Goal: Transaction & Acquisition: Purchase product/service

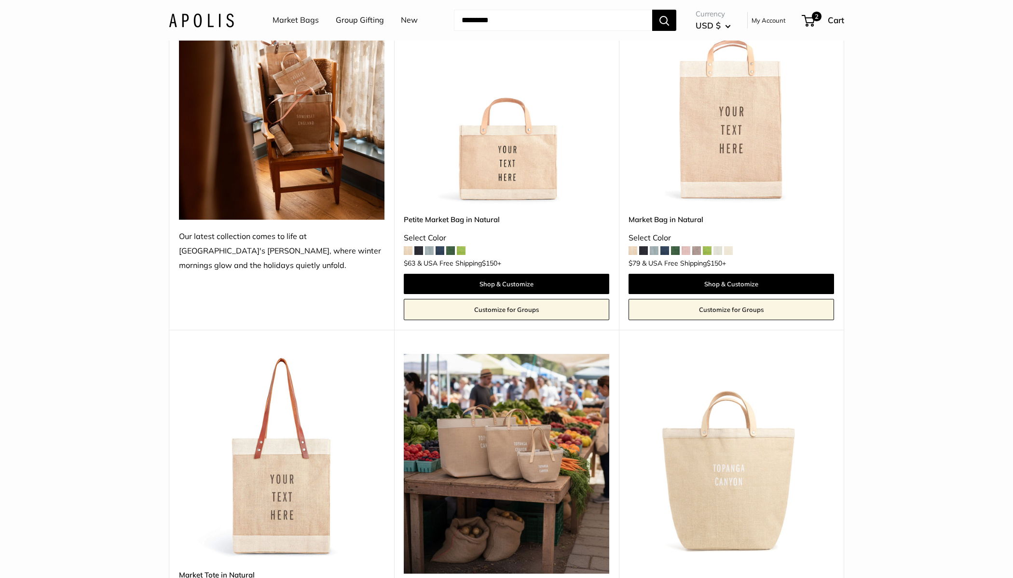
scroll to position [169, 0]
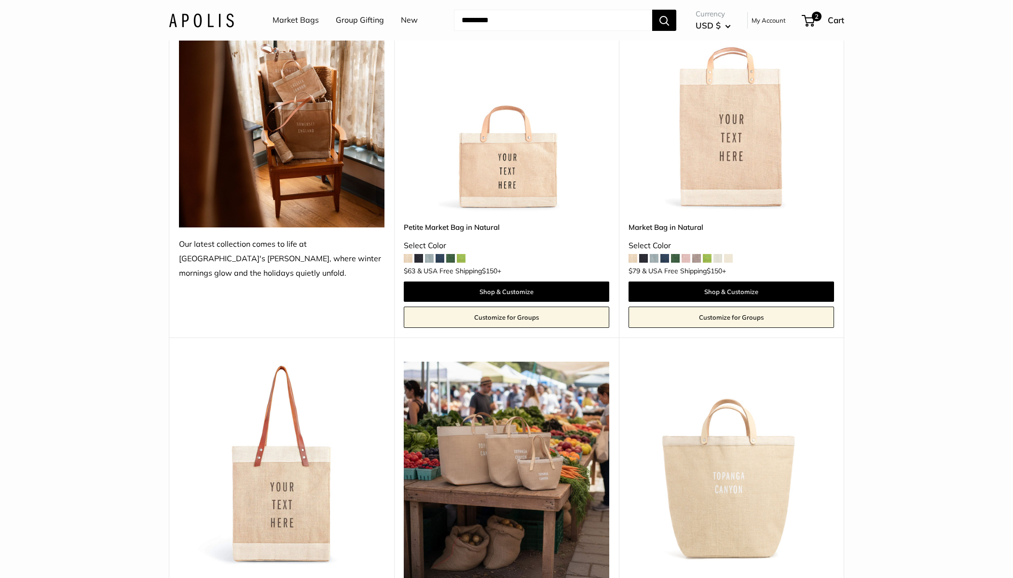
click at [0, 0] on img at bounding box center [0, 0] width 0 height 0
click at [442, 256] on span at bounding box center [440, 258] width 9 height 9
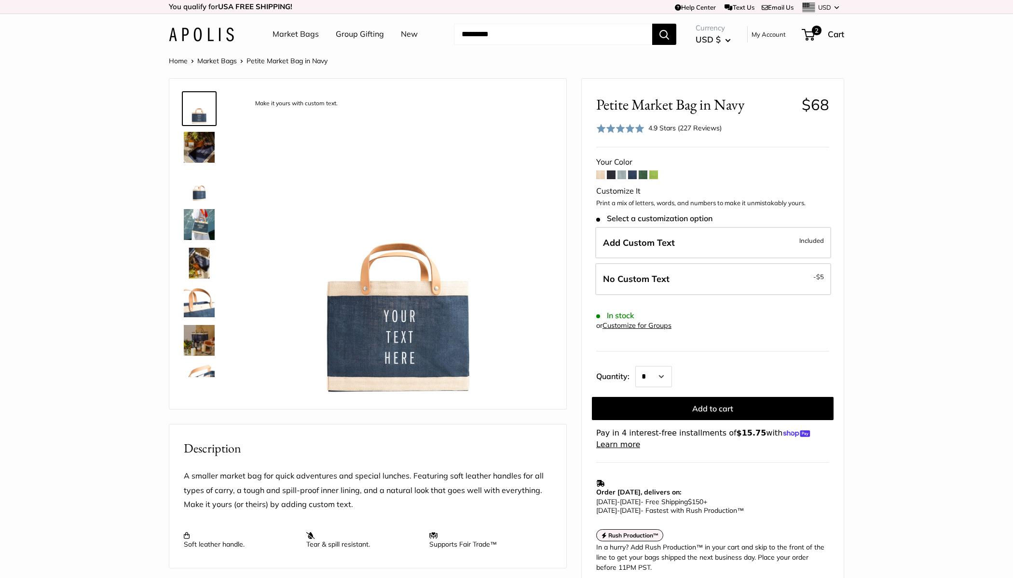
click at [622, 179] on form "Your Color Customize It Print a mix of letters, words, and numbers to make it u…" at bounding box center [712, 302] width 233 height 295
click at [622, 172] on span at bounding box center [622, 174] width 9 height 9
